Goal: Find specific page/section: Find specific page/section

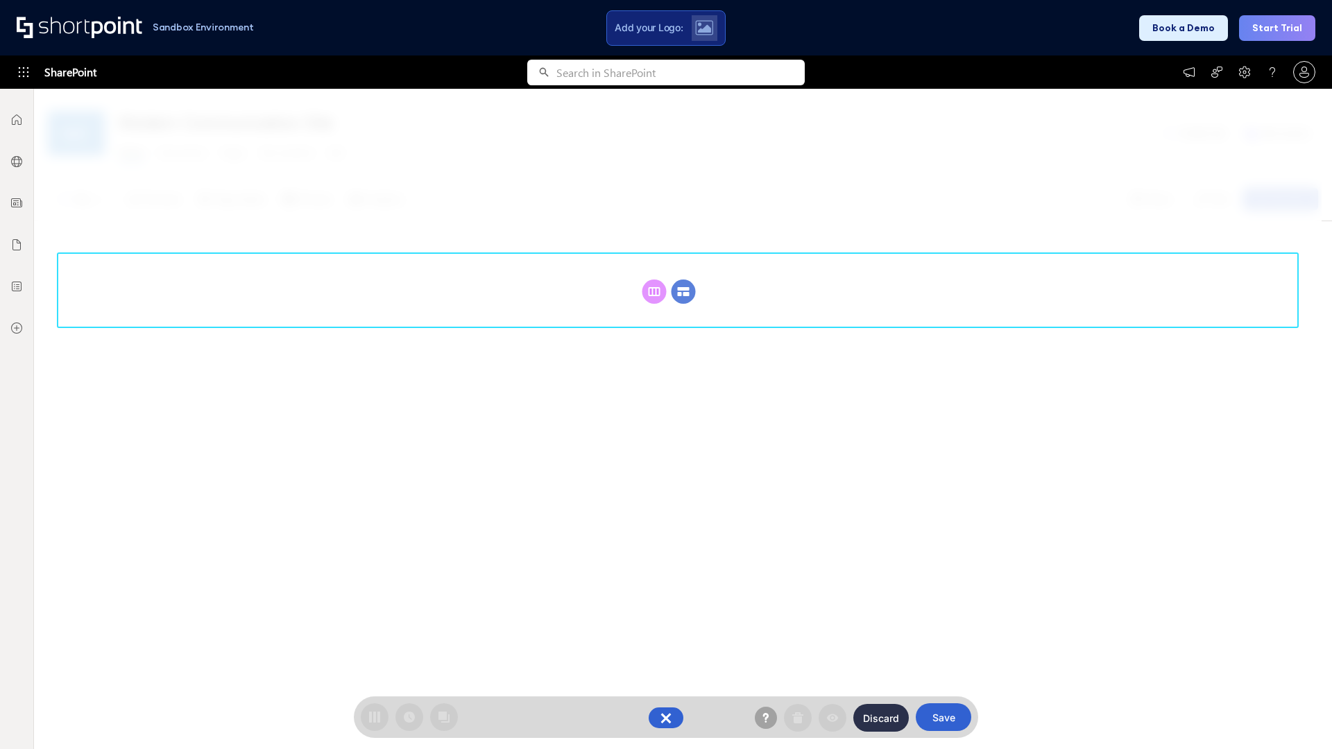
click at [683, 280] on circle at bounding box center [683, 292] width 24 height 24
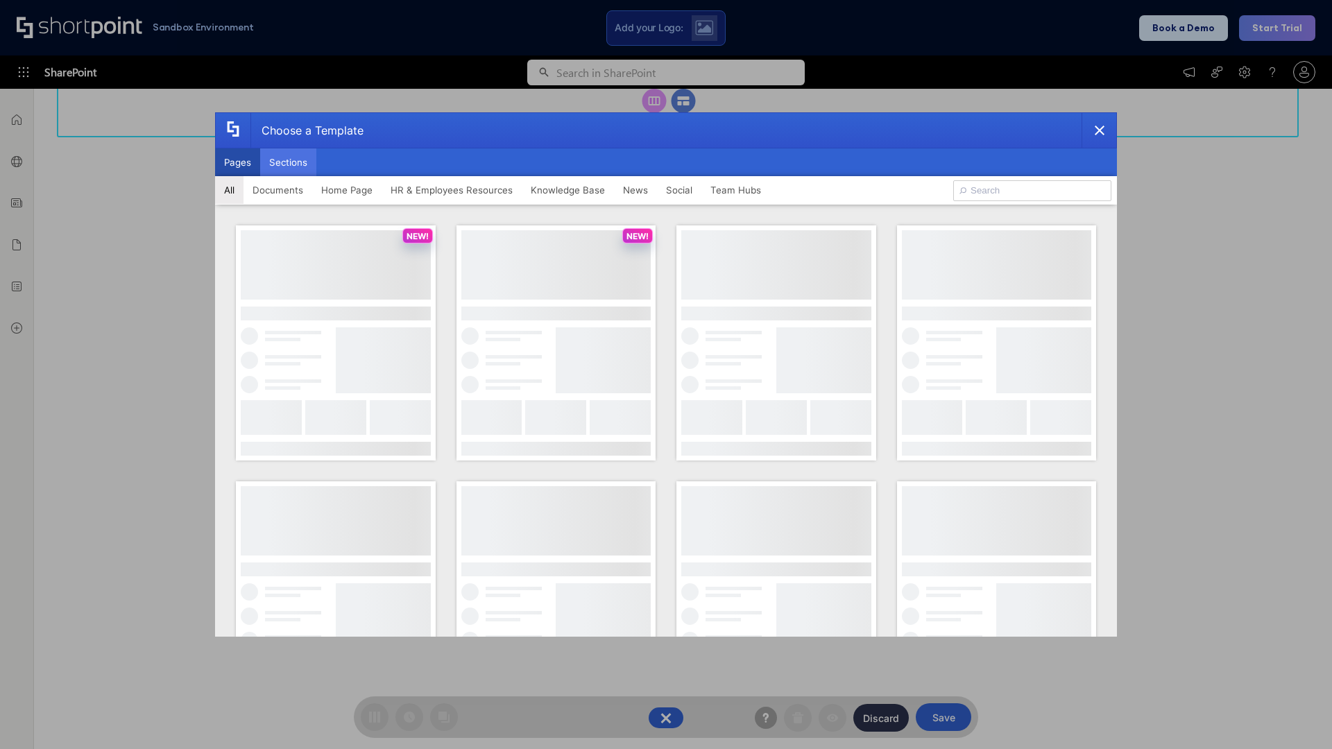
click at [288, 162] on button "Sections" at bounding box center [288, 162] width 56 height 28
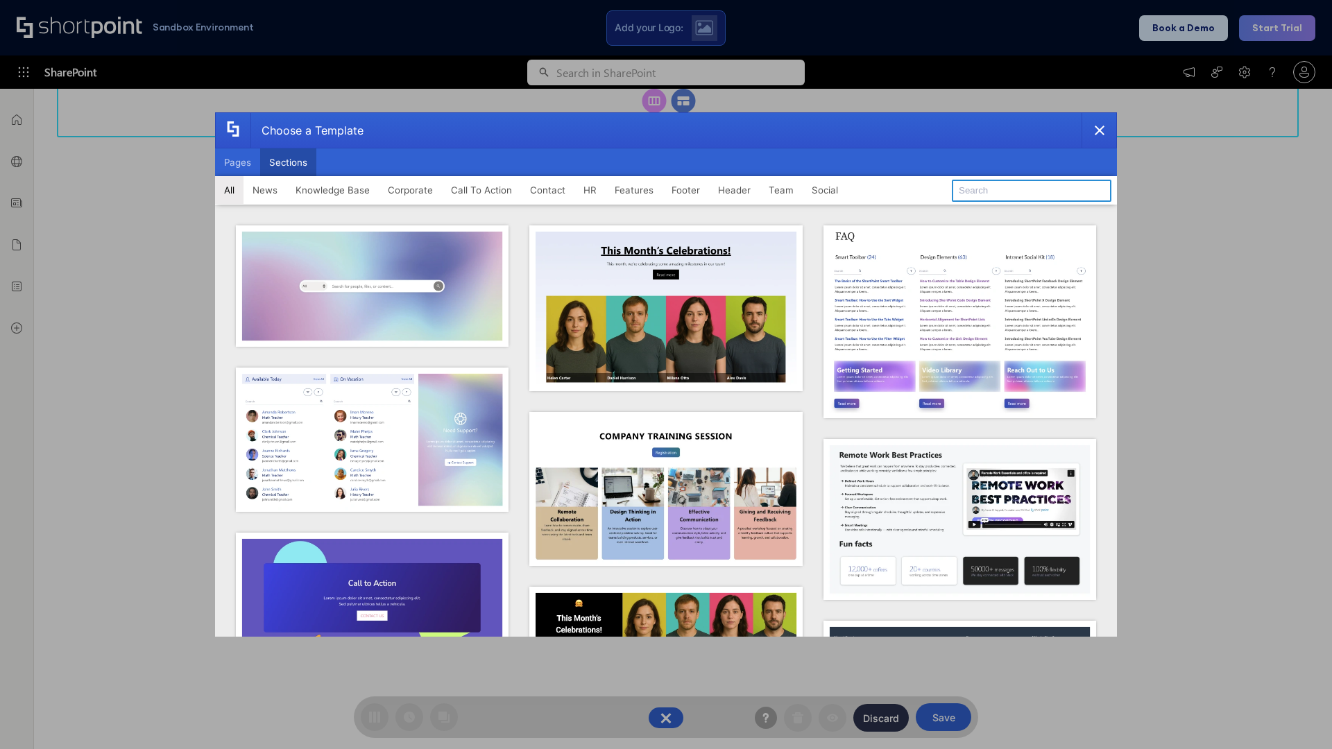
type input "News Kit 2"
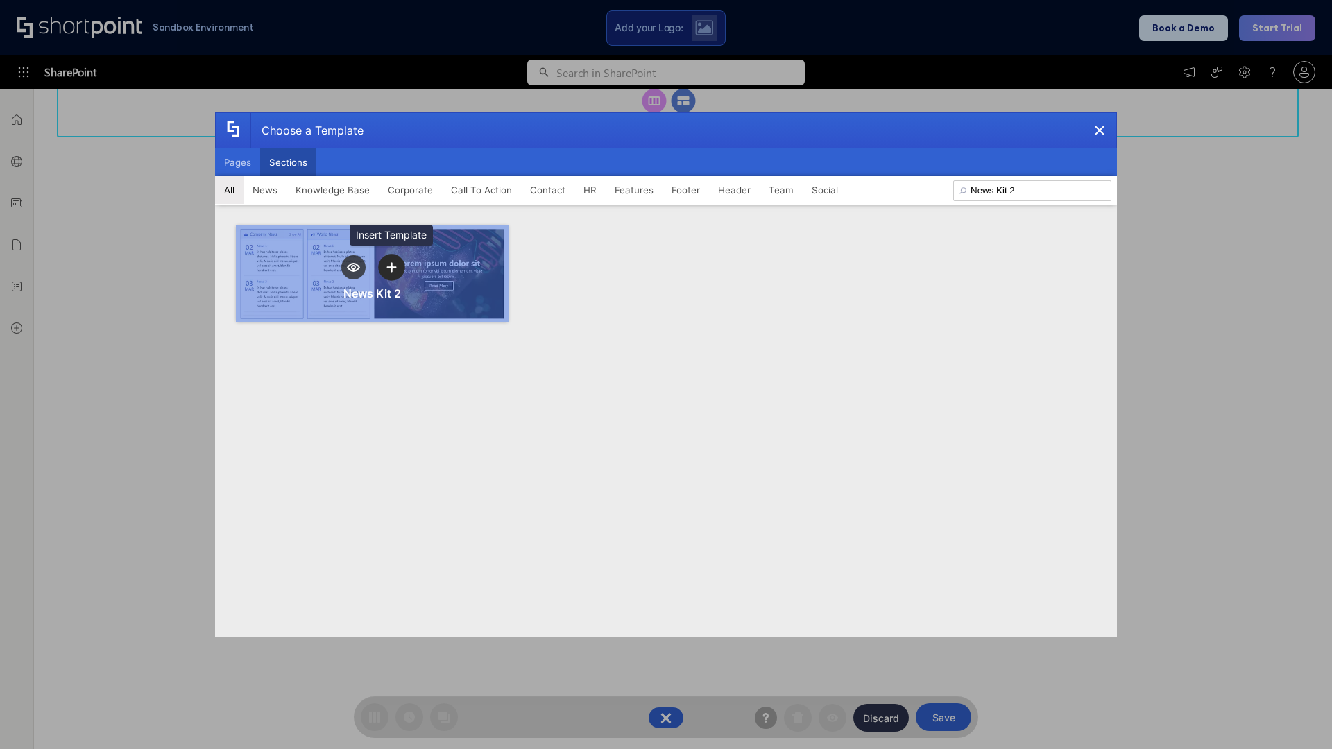
click at [391, 267] on icon "template selector" at bounding box center [391, 267] width 10 height 10
